Goal: Check status: Check status

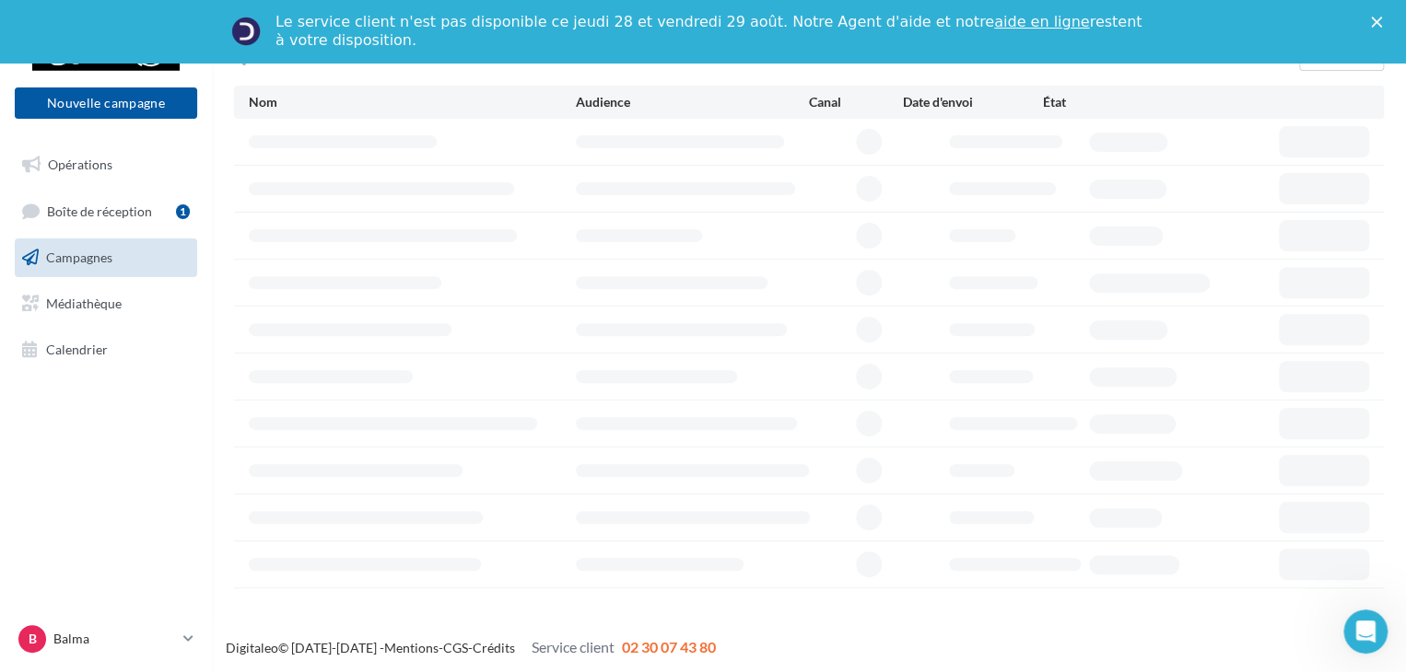
scroll to position [228, 0]
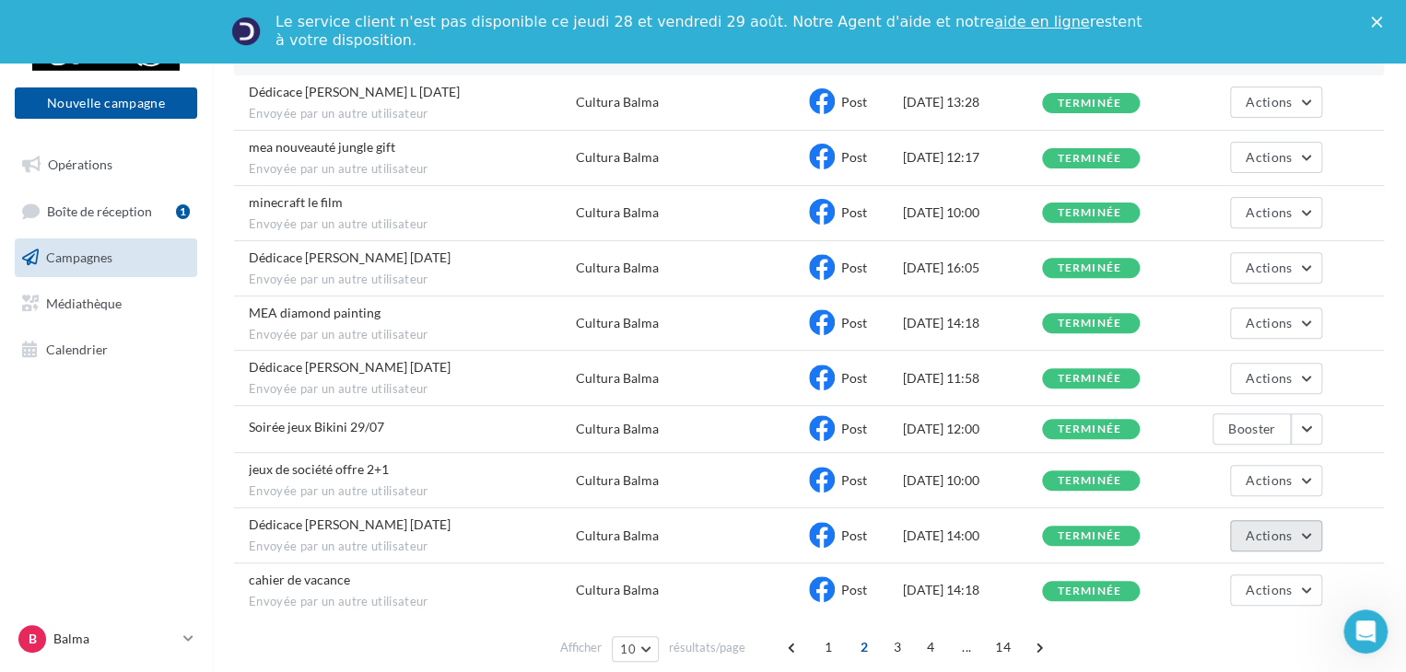
click at [1304, 525] on button "Actions" at bounding box center [1276, 535] width 92 height 31
click at [1246, 564] on button "Voir les résultats" at bounding box center [1230, 579] width 184 height 48
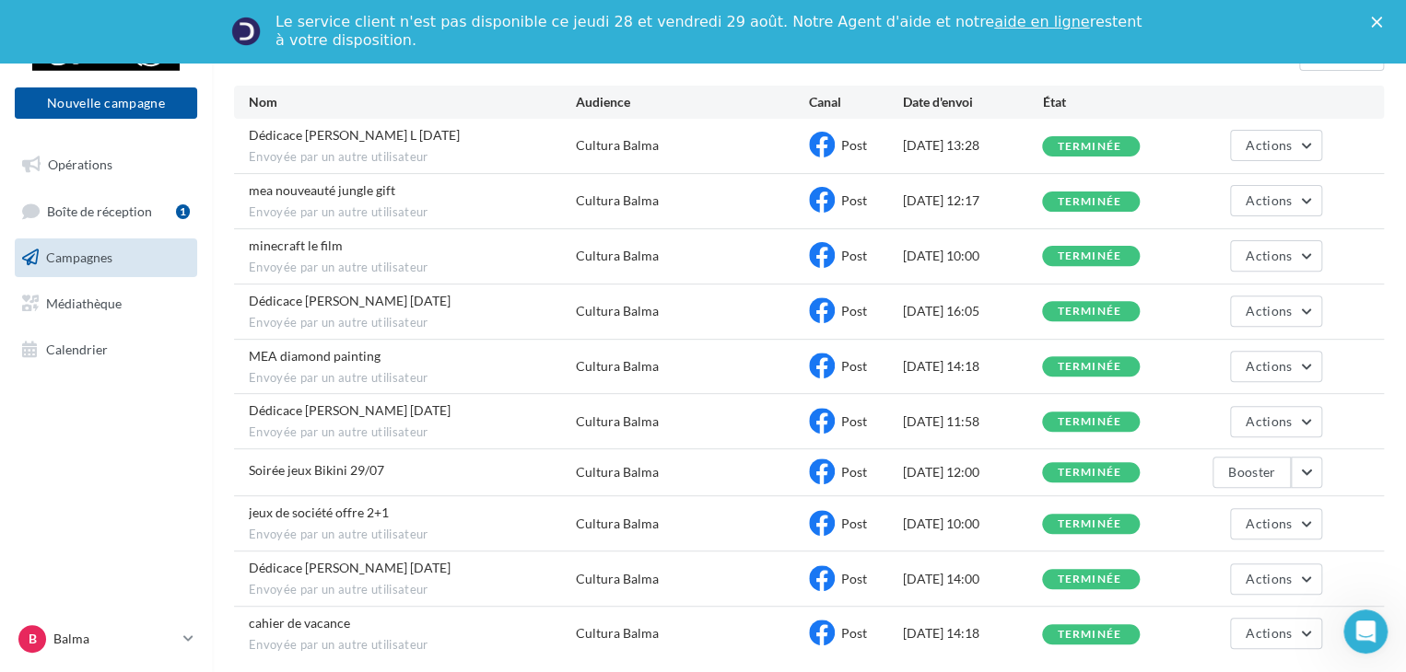
scroll to position [228, 0]
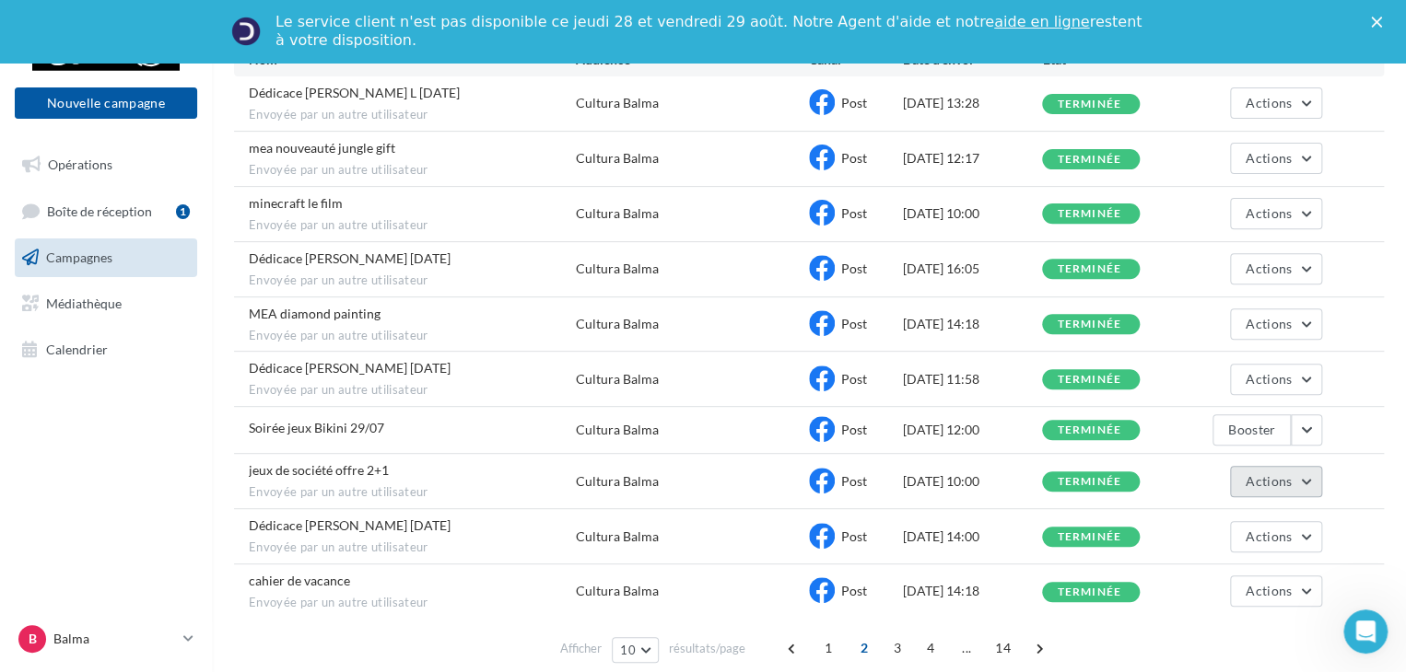
click at [1302, 474] on button "Actions" at bounding box center [1276, 481] width 92 height 31
click at [1244, 512] on button "Voir les résultats" at bounding box center [1230, 525] width 184 height 48
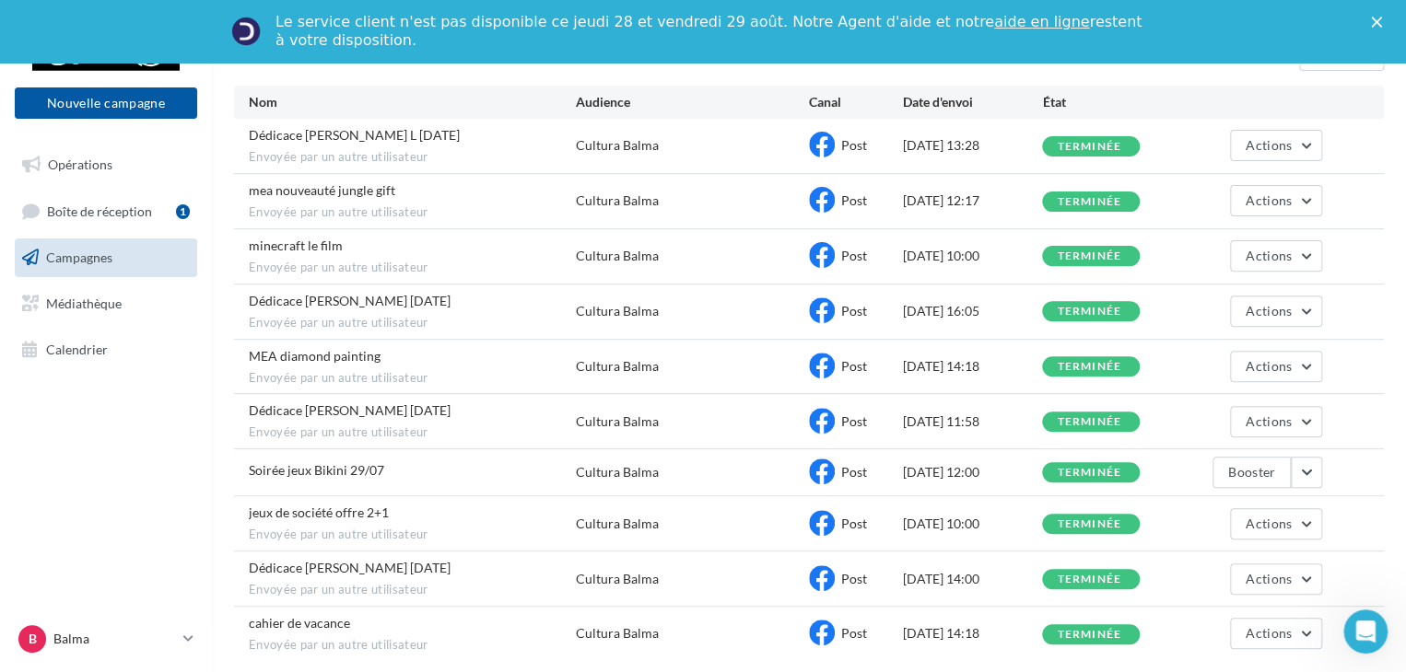
scroll to position [227, 0]
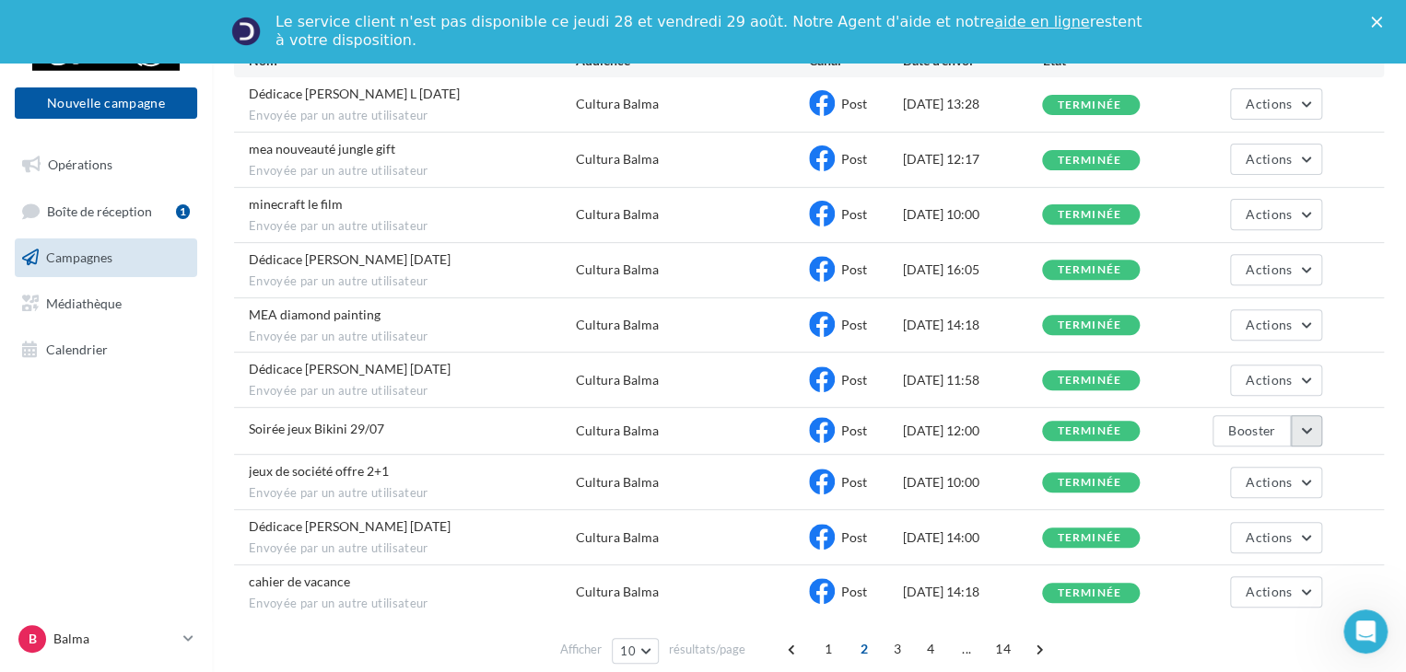
click at [1314, 432] on button "button" at bounding box center [1306, 430] width 31 height 31
click at [1263, 473] on button "Voir les résultats" at bounding box center [1230, 474] width 184 height 48
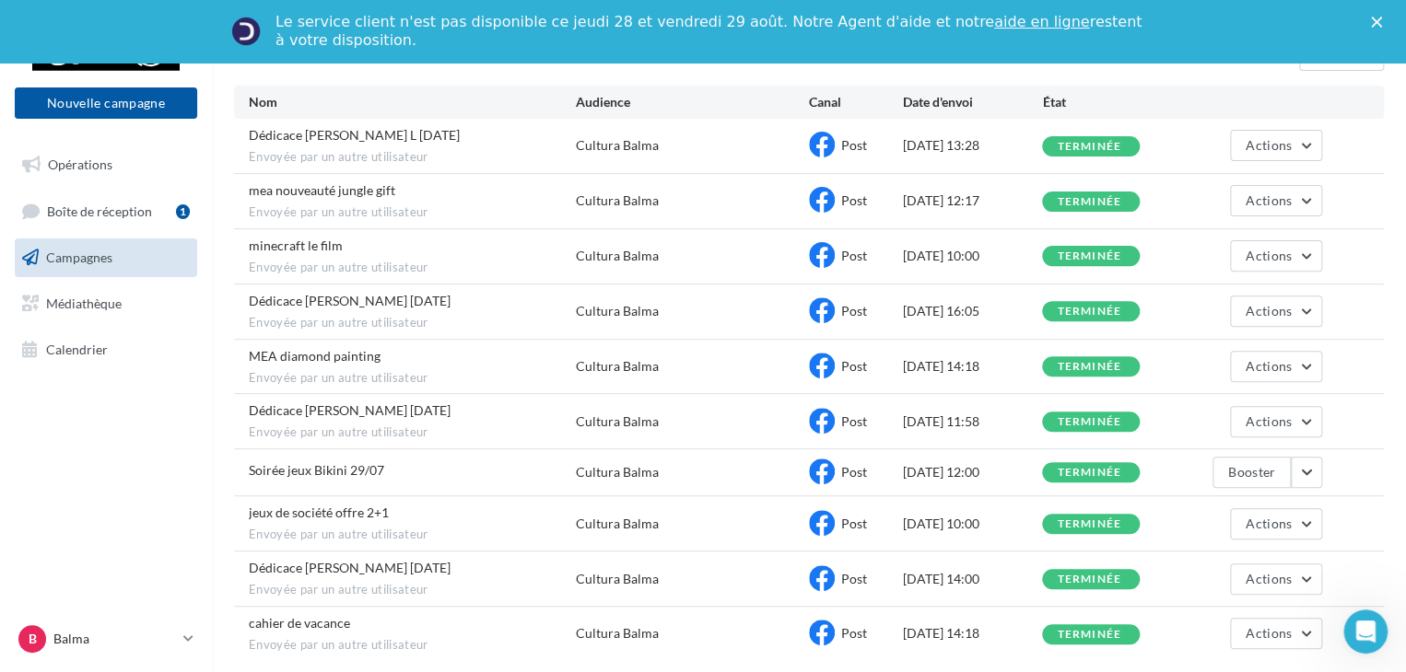
scroll to position [226, 0]
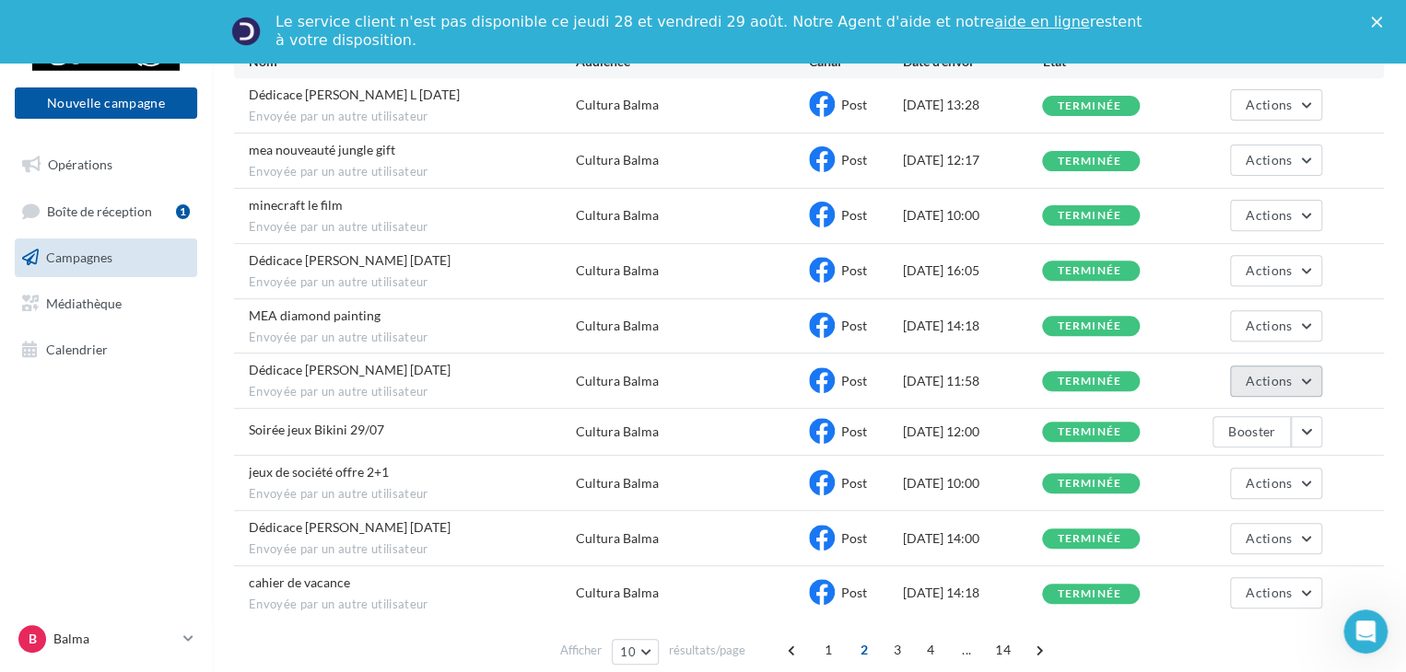
click at [1315, 375] on button "Actions" at bounding box center [1276, 381] width 92 height 31
click at [1241, 406] on button "Voir les résultats" at bounding box center [1230, 425] width 184 height 48
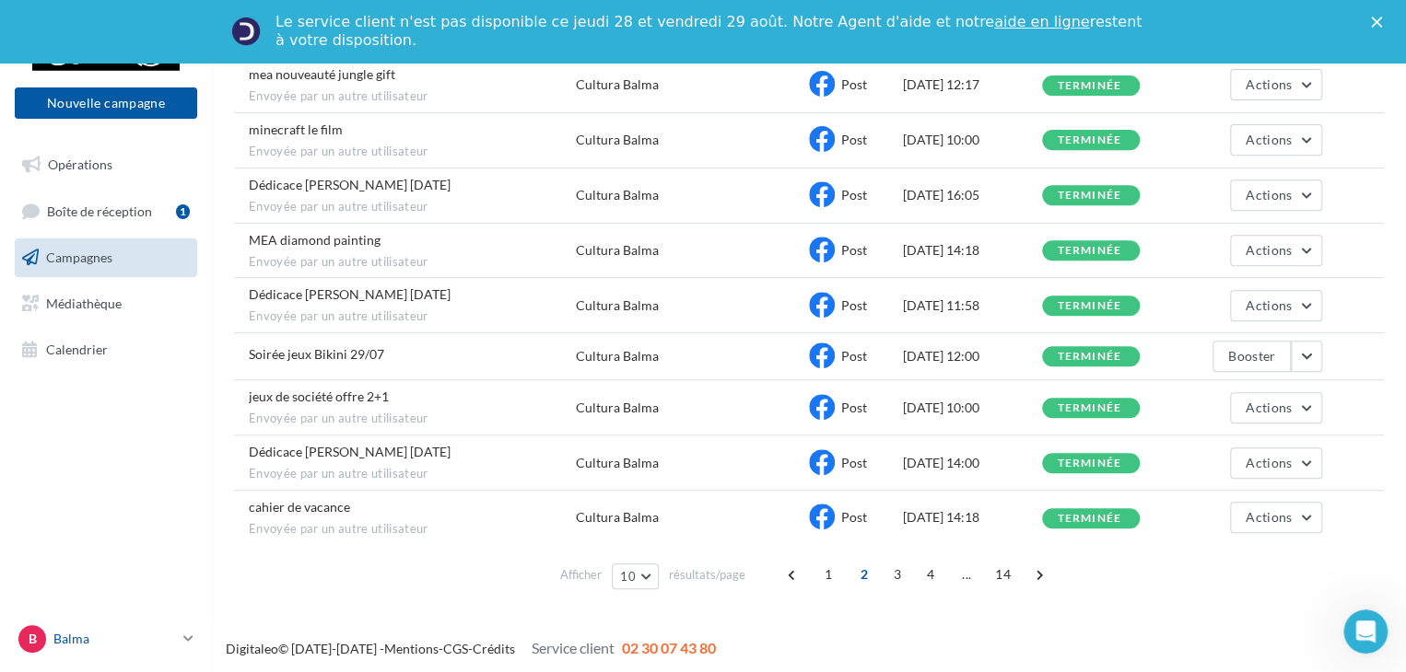
click at [175, 635] on p "Balma" at bounding box center [114, 639] width 123 height 18
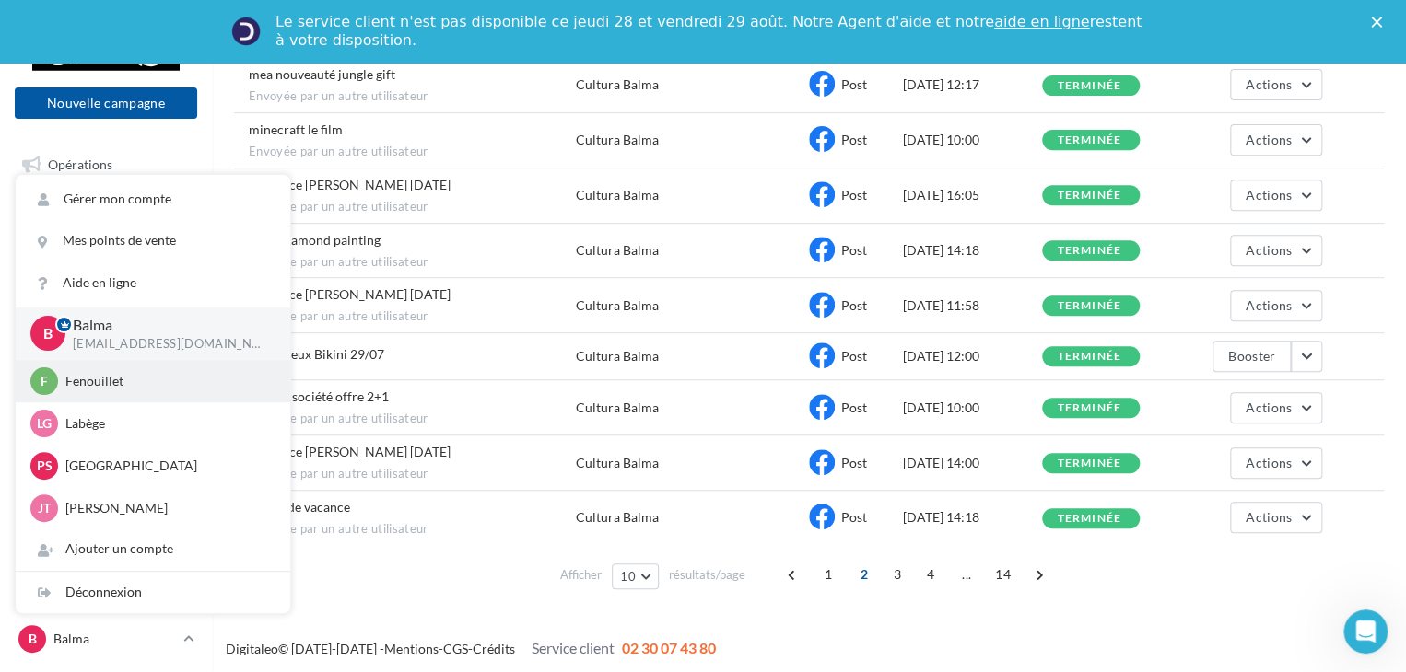
click at [94, 386] on p "Fenouillet" at bounding box center [166, 381] width 203 height 18
